Goal: Navigation & Orientation: Find specific page/section

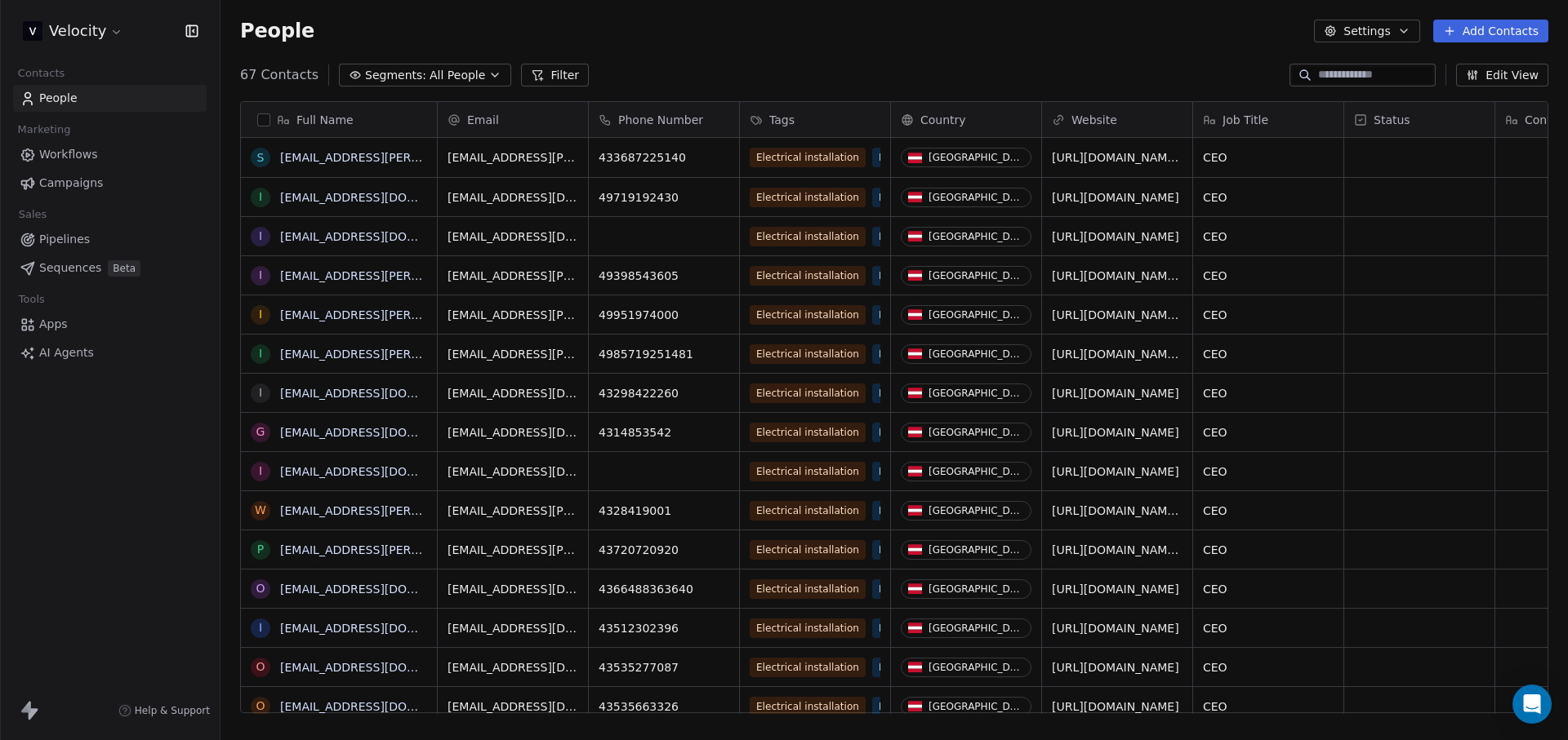
scroll to position [640, 1335]
drag, startPoint x: 536, startPoint y: 719, endPoint x: 799, endPoint y: 734, distance: 263.4
click at [799, 734] on div "Full Name s [PERSON_NAME][EMAIL_ADDRESS][PERSON_NAME][DOMAIN_NAME] i [EMAIL_ADD…" at bounding box center [894, 413] width 1348 height 651
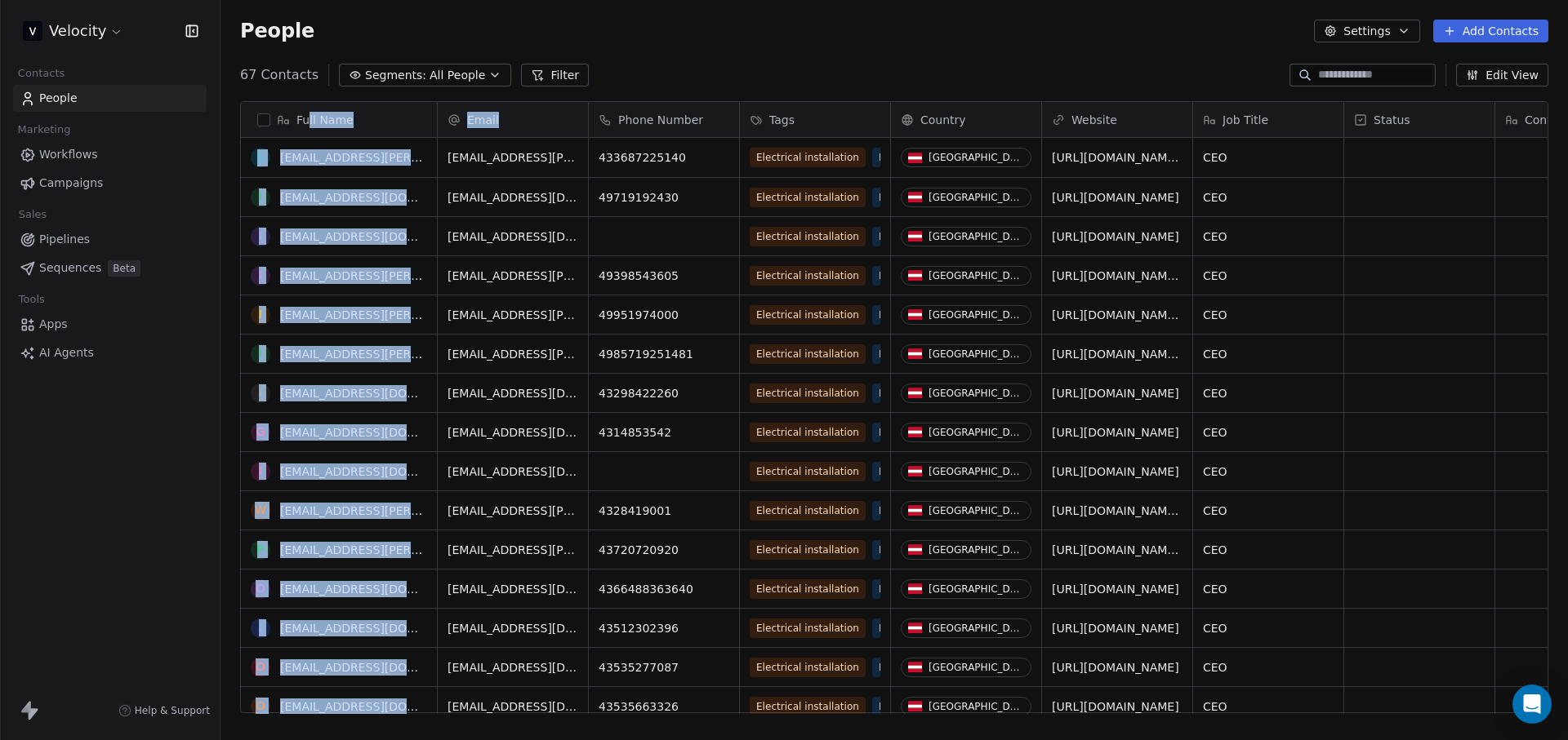
drag, startPoint x: 308, startPoint y: 122, endPoint x: 482, endPoint y: 128, distance: 174.1
click at [482, 128] on div "Full Name s [PERSON_NAME][EMAIL_ADDRESS][PERSON_NAME][DOMAIN_NAME] i [EMAIL_ADD…" at bounding box center [894, 409] width 1307 height 612
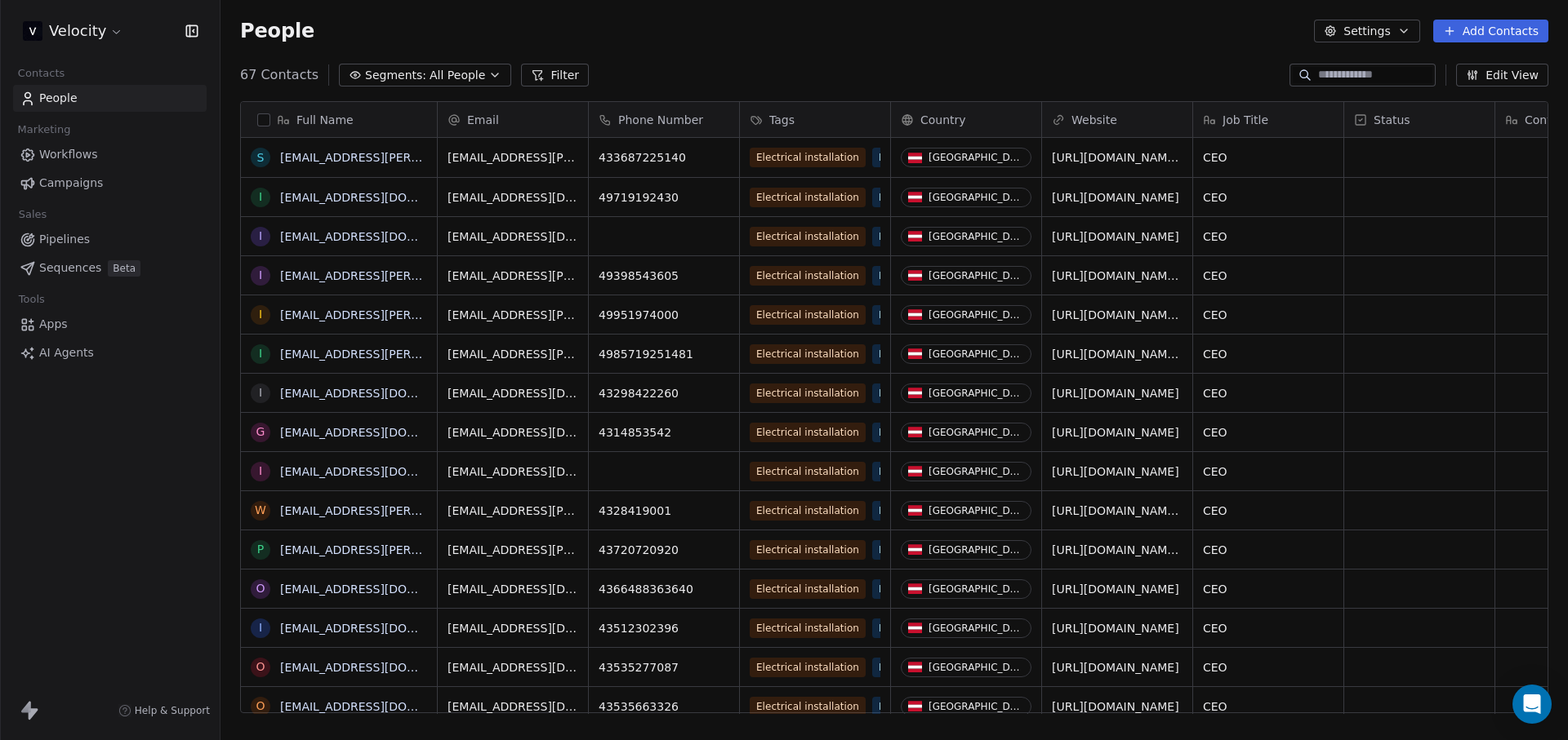
click at [819, 43] on div "People Settings Add Contacts" at bounding box center [894, 31] width 1348 height 62
click at [100, 277] on link "Sequences Beta" at bounding box center [110, 269] width 193 height 27
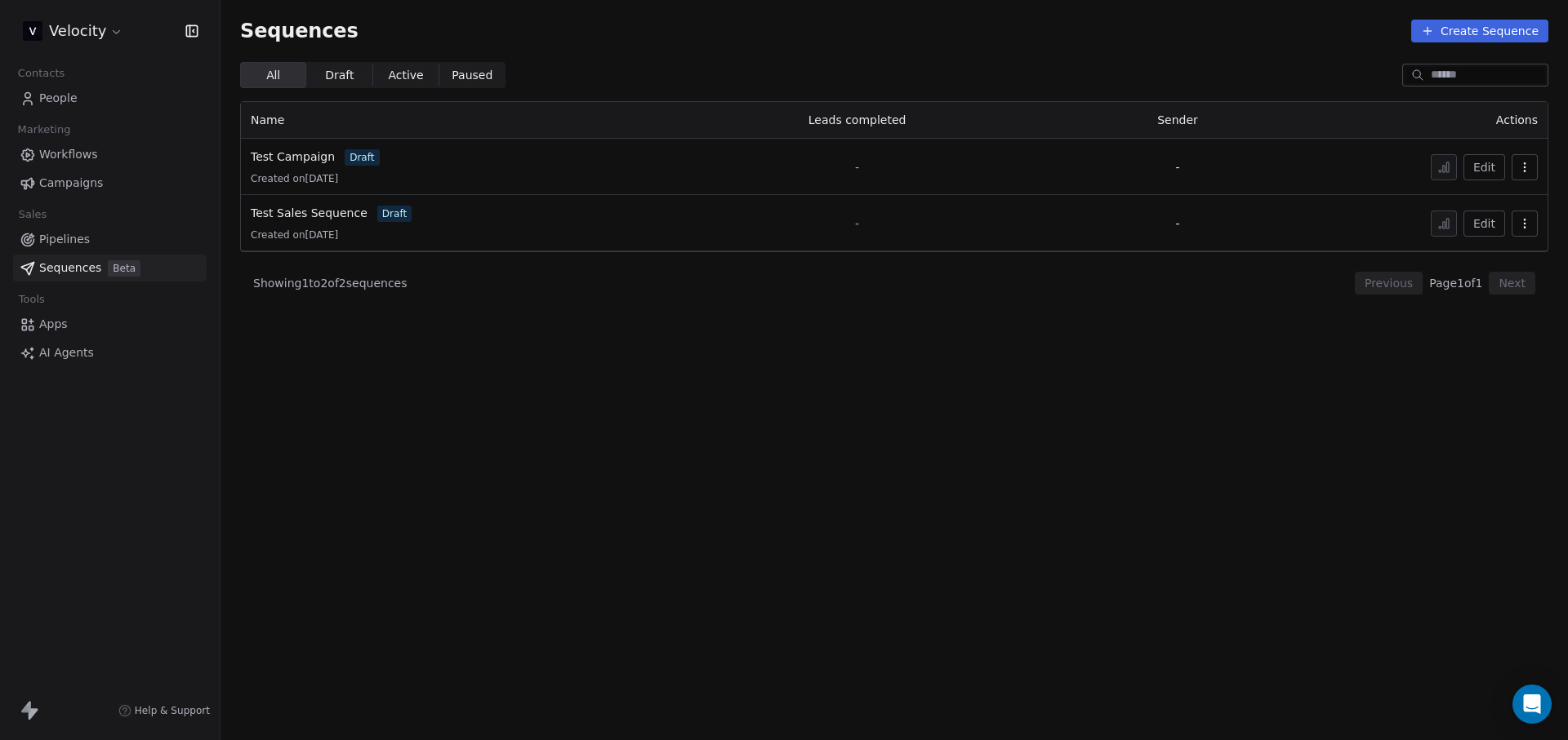
click at [60, 98] on span "People" at bounding box center [59, 99] width 39 height 17
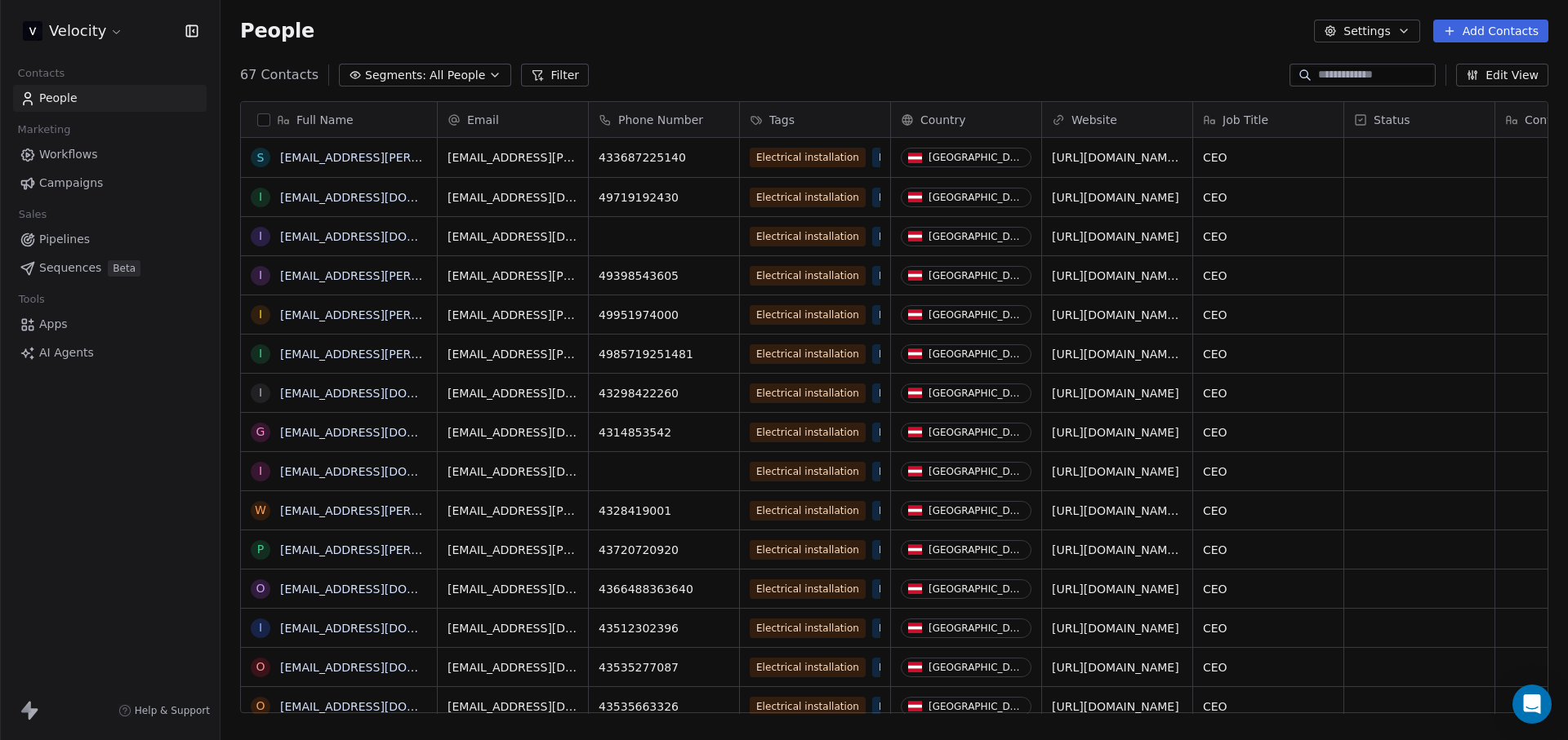
scroll to position [640, 1335]
